Goal: Task Accomplishment & Management: Complete application form

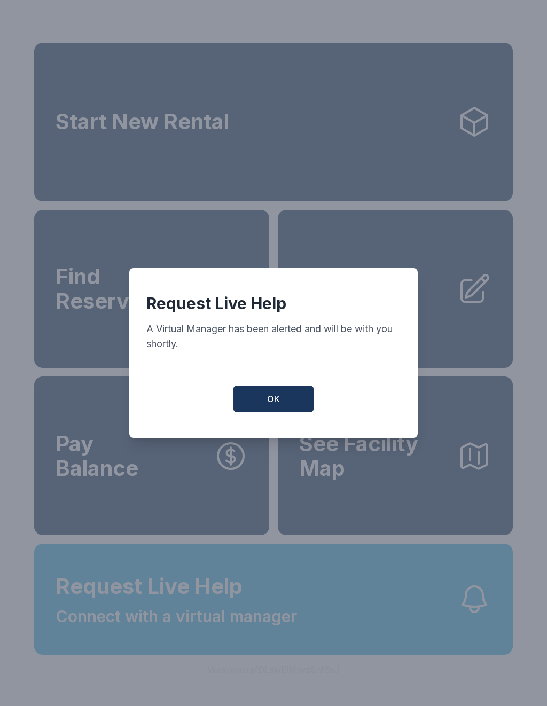
click at [283, 408] on button "OK" at bounding box center [274, 399] width 80 height 27
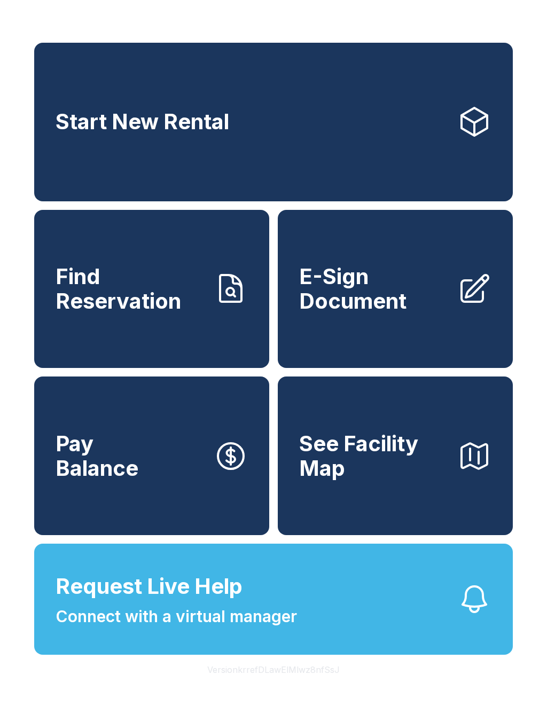
click at [362, 312] on span "E-Sign Document" at bounding box center [374, 288] width 150 height 49
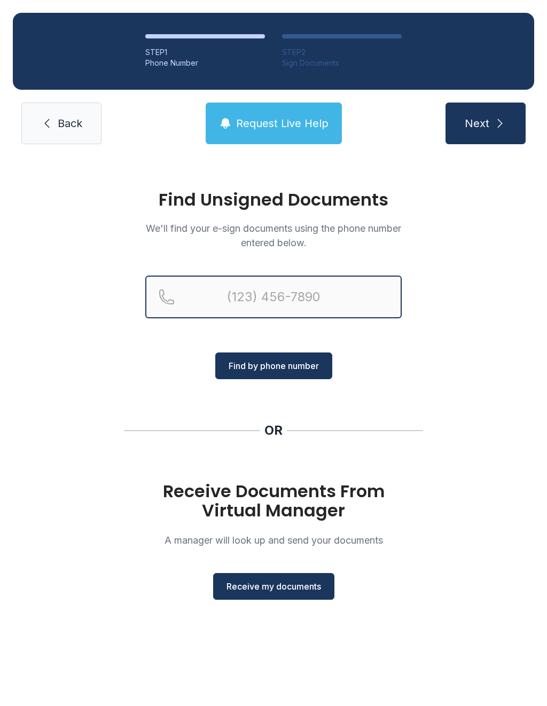
click at [238, 295] on input "Reservation phone number" at bounding box center [273, 297] width 256 height 43
type input "[PHONE_NUMBER]"
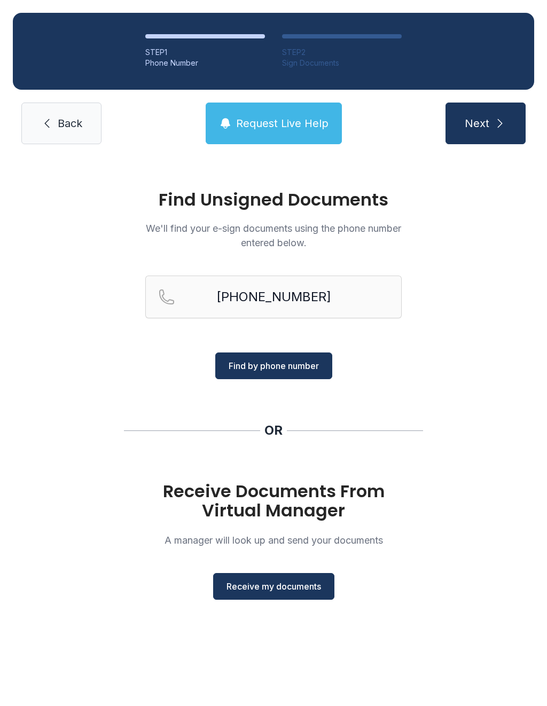
click at [274, 364] on span "Find by phone number" at bounding box center [274, 366] width 90 height 13
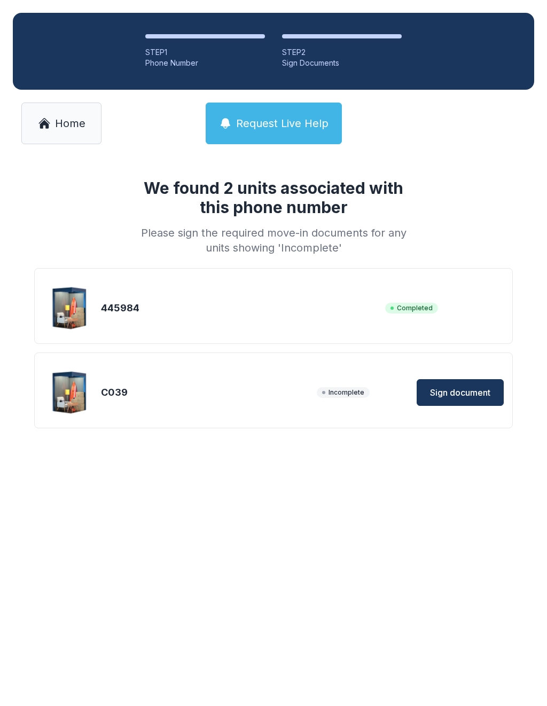
click at [60, 115] on link "Home" at bounding box center [61, 124] width 80 height 42
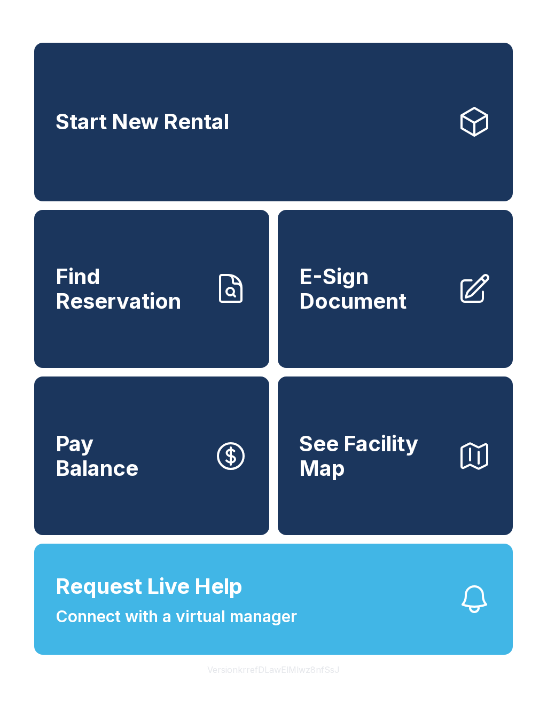
click at [391, 303] on span "E-Sign Document" at bounding box center [374, 288] width 150 height 49
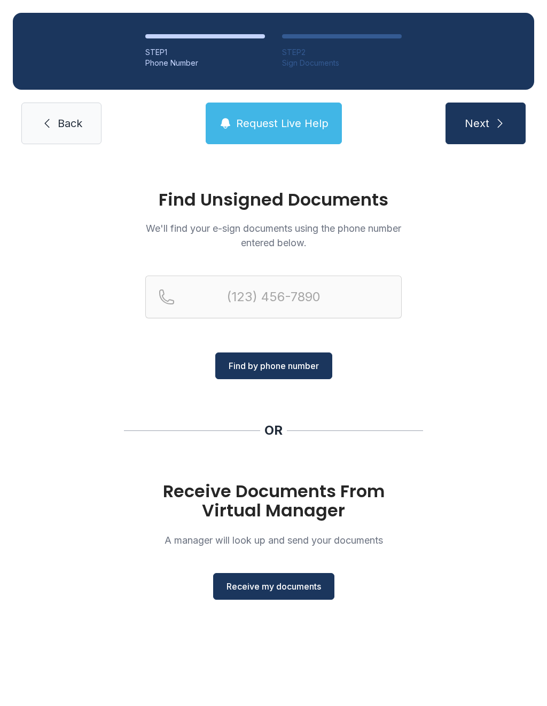
click at [56, 132] on link "Back" at bounding box center [61, 124] width 80 height 42
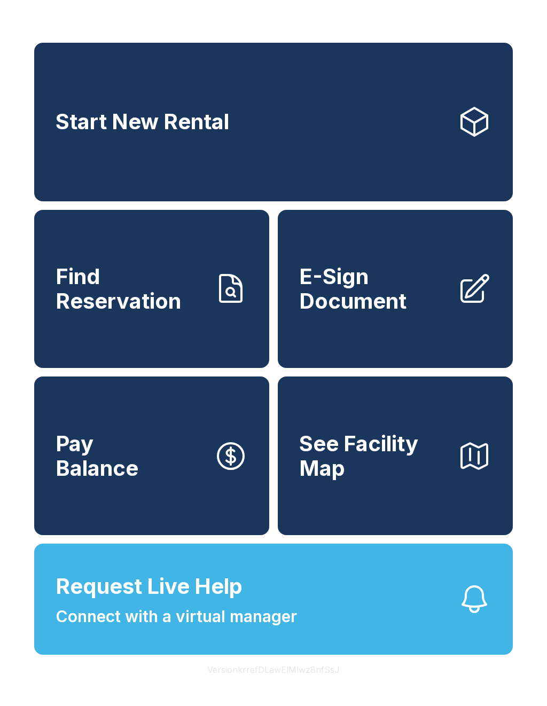
click at [334, 330] on link "E-Sign Document" at bounding box center [395, 289] width 235 height 159
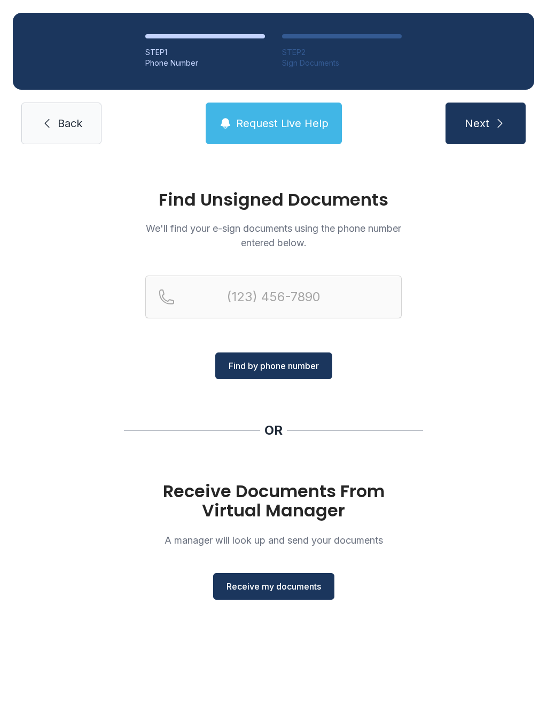
click at [284, 588] on span "Receive my documents" at bounding box center [274, 586] width 95 height 13
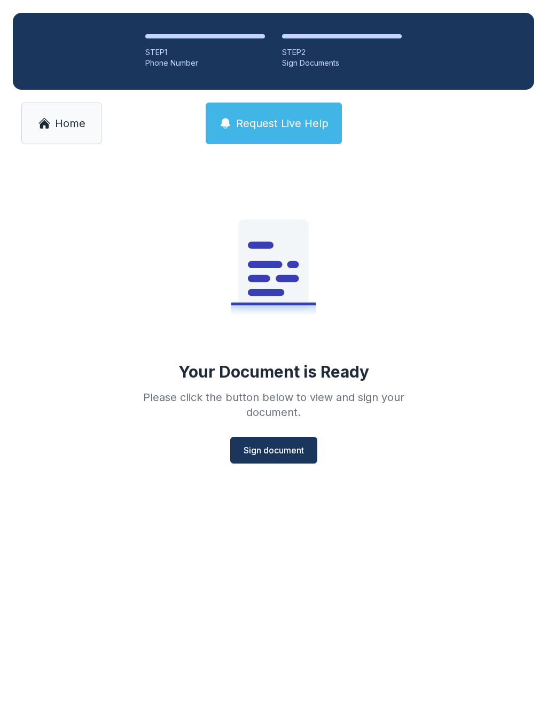
click at [273, 460] on button "Sign document" at bounding box center [273, 450] width 87 height 27
click at [59, 132] on link "Home" at bounding box center [61, 124] width 80 height 42
